Goal: Navigation & Orientation: Find specific page/section

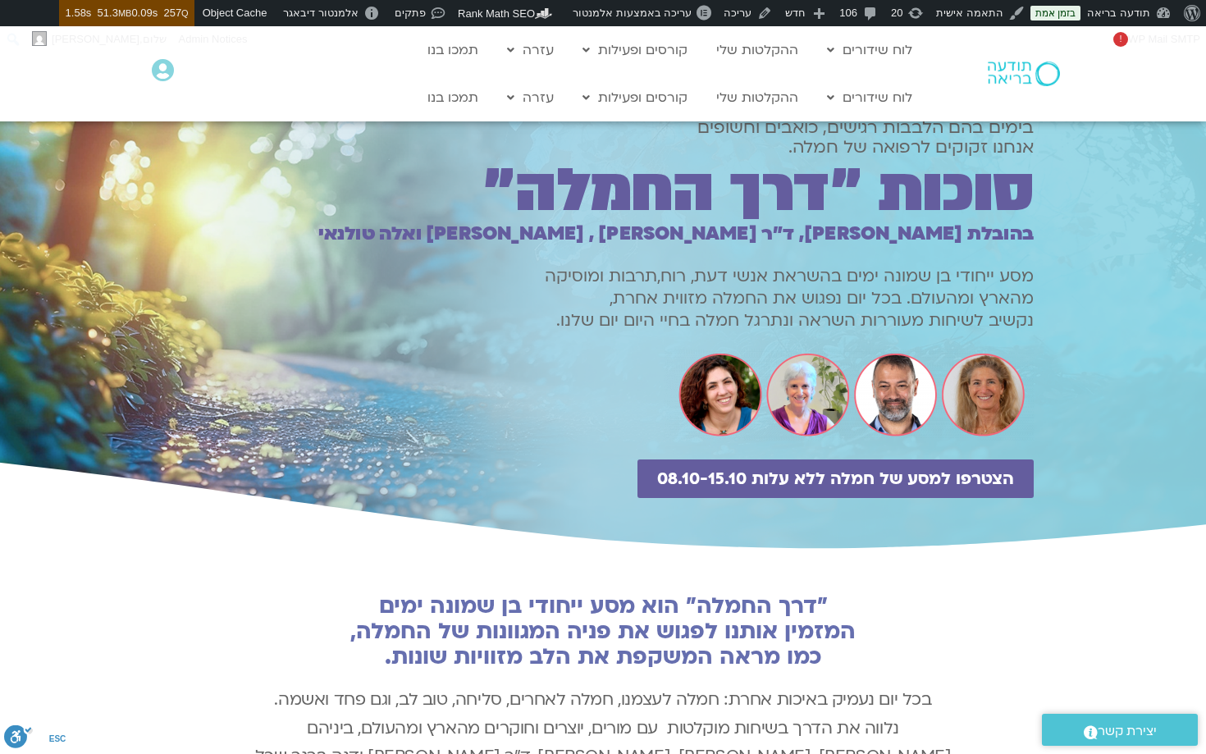
click at [701, 536] on div "הצטרפו למסע של חמלה ללא עלות 08.10-15.10" at bounding box center [602, 506] width 861 height 95
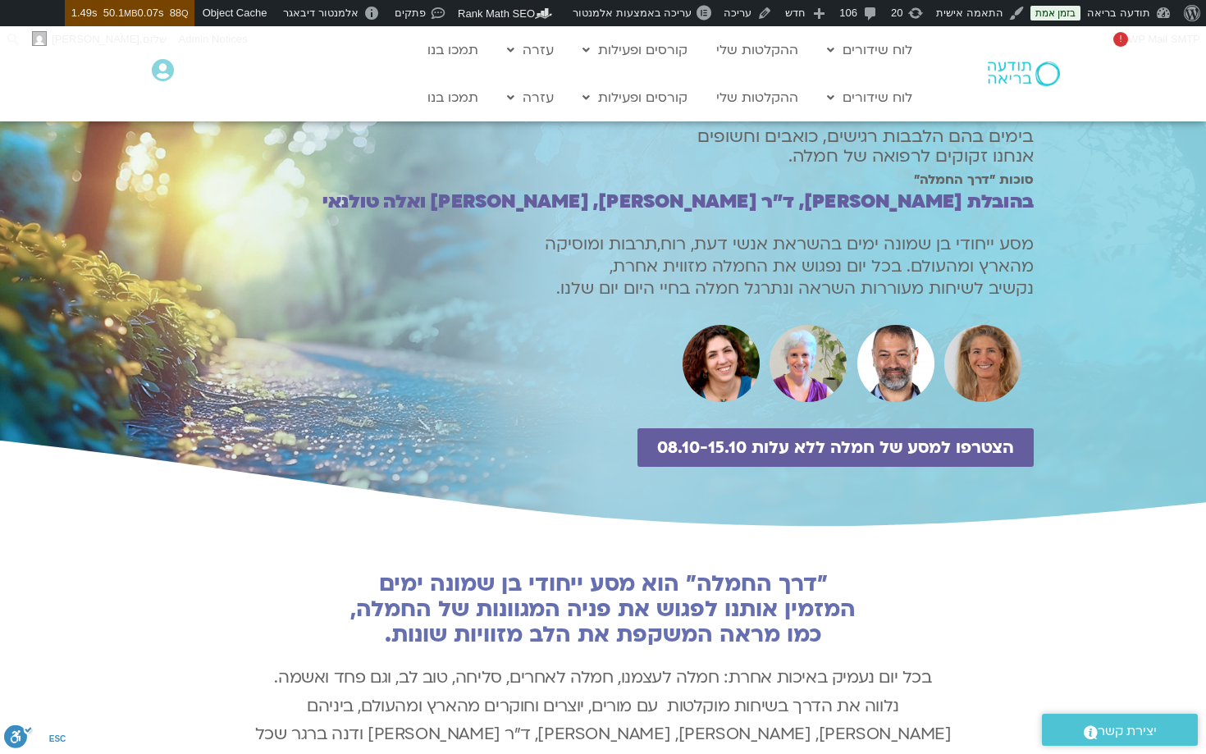
scroll to position [507, 0]
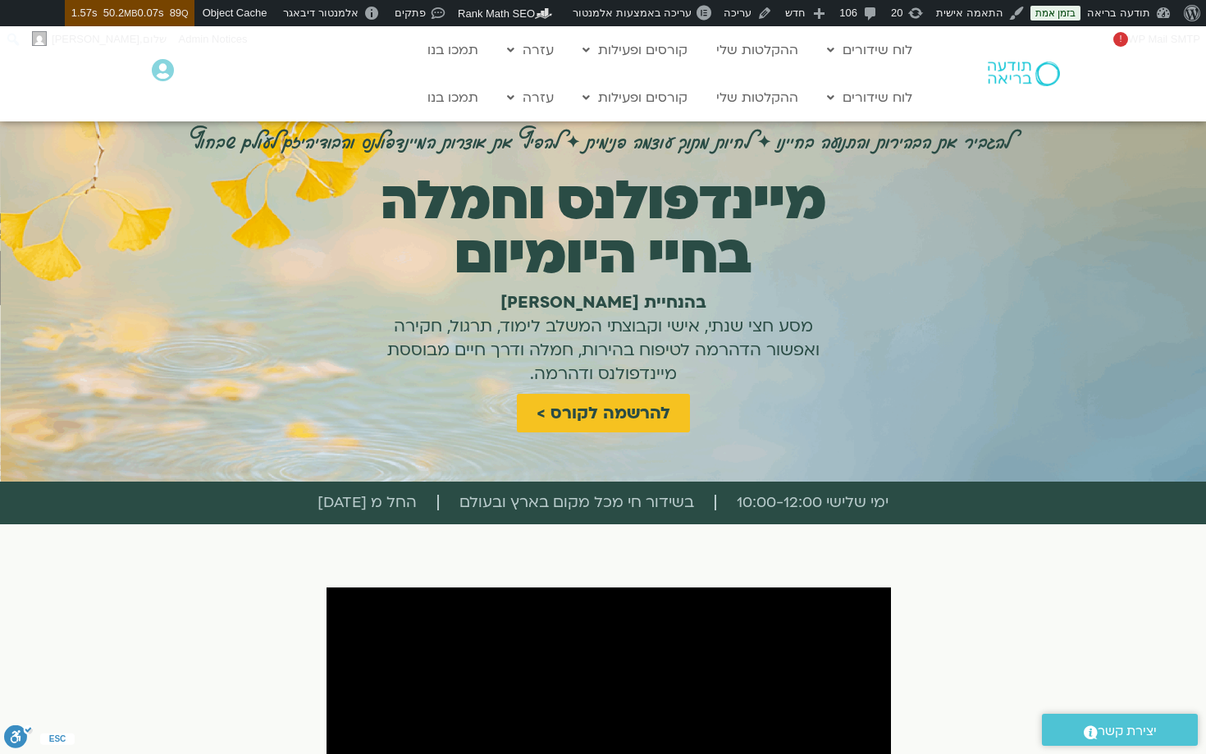
scroll to position [2988, 0]
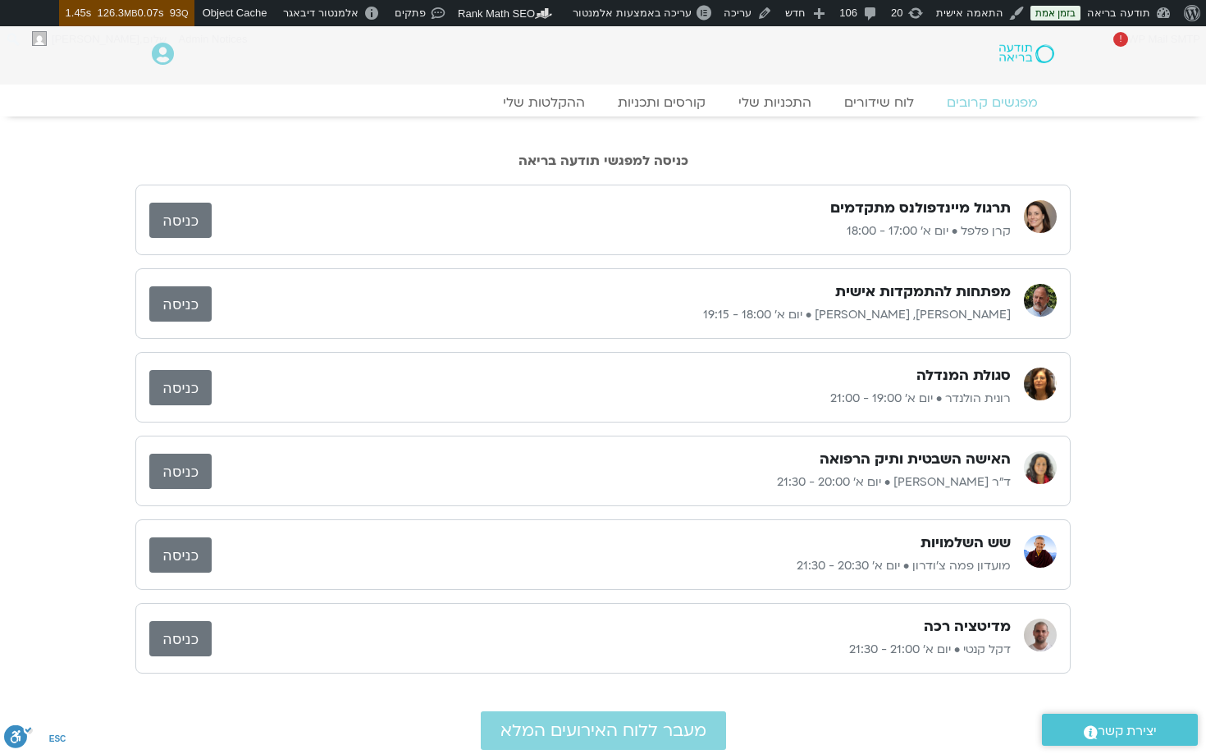
click at [182, 298] on link "כניסה" at bounding box center [180, 303] width 62 height 35
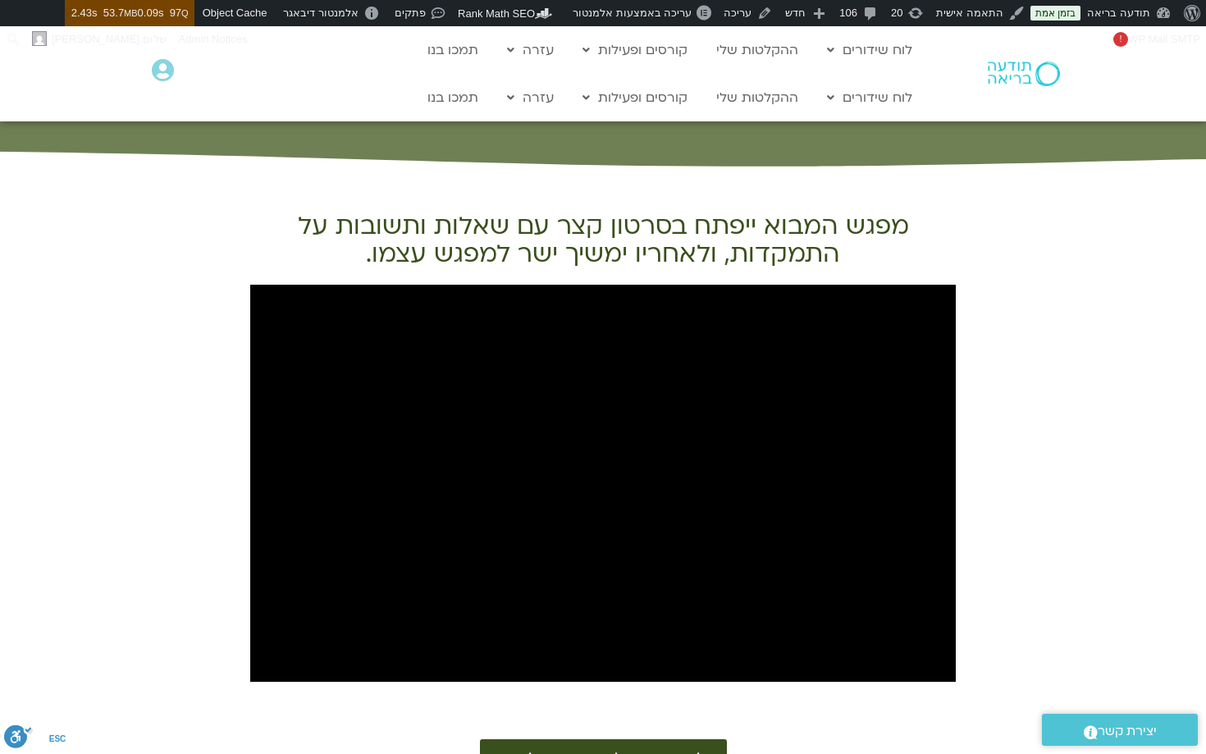
scroll to position [572, 0]
